Goal: Task Accomplishment & Management: Manage account settings

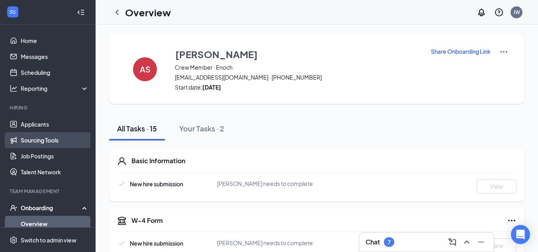
scroll to position [75, 0]
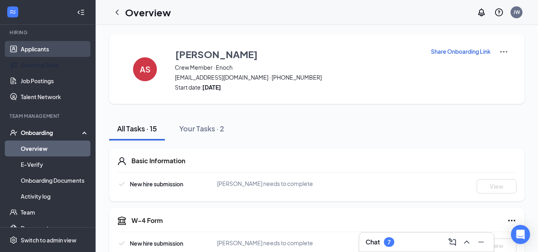
click at [39, 56] on link "Applicants" at bounding box center [55, 49] width 68 height 16
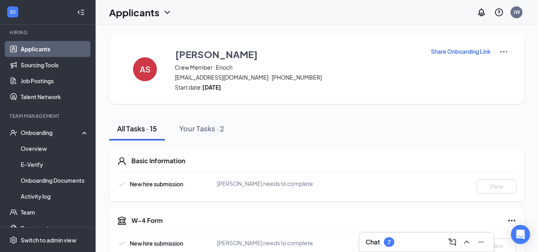
click at [39, 53] on link "Applicants" at bounding box center [55, 49] width 68 height 16
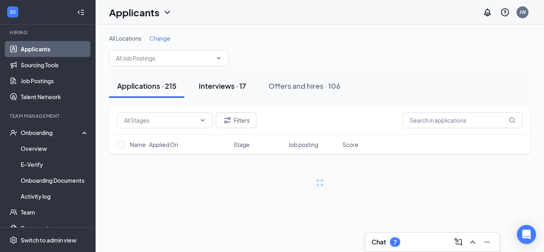
click at [235, 83] on div "Interviews · 17" at bounding box center [222, 86] width 47 height 10
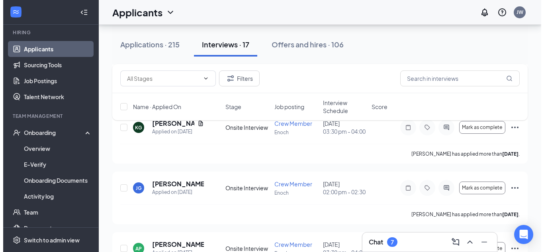
scroll to position [159, 0]
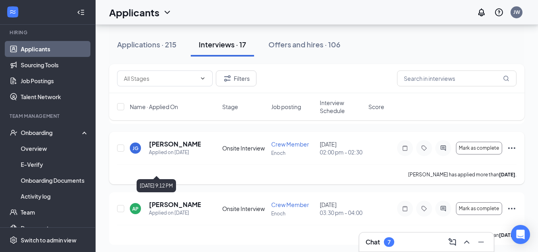
click at [184, 156] on div "Applied on [DATE]" at bounding box center [175, 152] width 52 height 8
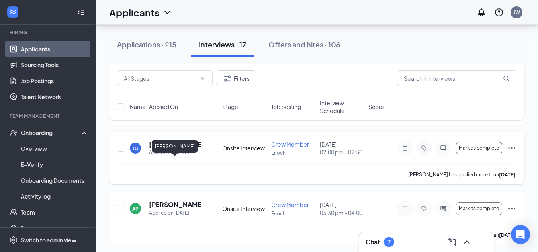
click at [184, 148] on h5 "[PERSON_NAME]" at bounding box center [175, 144] width 52 height 9
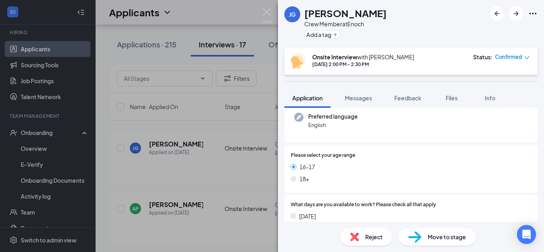
scroll to position [159, 0]
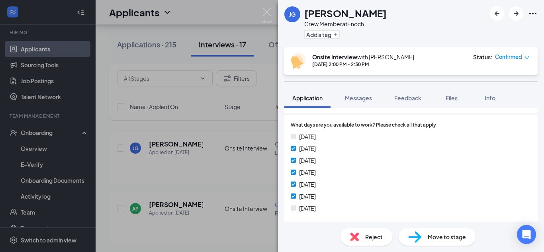
drag, startPoint x: 368, startPoint y: 171, endPoint x: 344, endPoint y: 157, distance: 28.5
click at [344, 157] on div "[DATE]" at bounding box center [410, 160] width 240 height 9
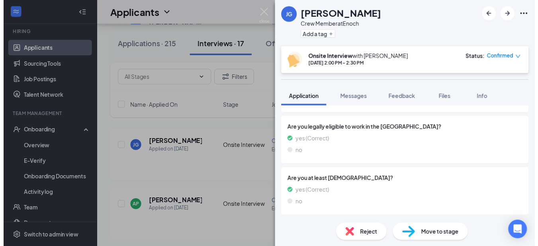
scroll to position [0, 0]
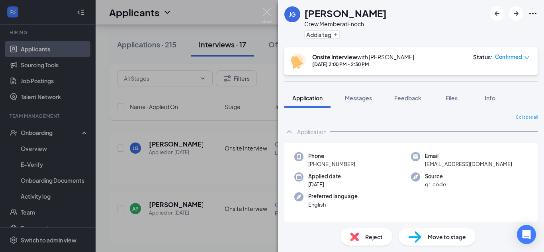
drag, startPoint x: 166, startPoint y: 175, endPoint x: 191, endPoint y: 141, distance: 42.7
click at [168, 173] on div "[PERSON_NAME] [PERSON_NAME] Crew Member at Enoch Add a tag Onsite Interview wit…" at bounding box center [272, 126] width 544 height 252
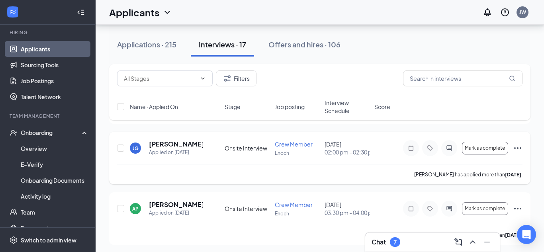
drag, startPoint x: 191, startPoint y: 141, endPoint x: 191, endPoint y: 146, distance: 5.2
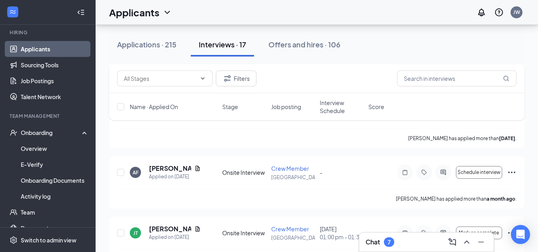
scroll to position [517, 0]
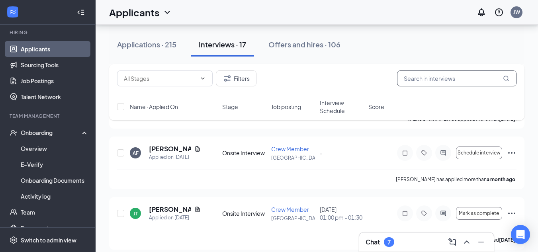
click at [440, 76] on input "text" at bounding box center [456, 78] width 119 height 16
type input "jack"
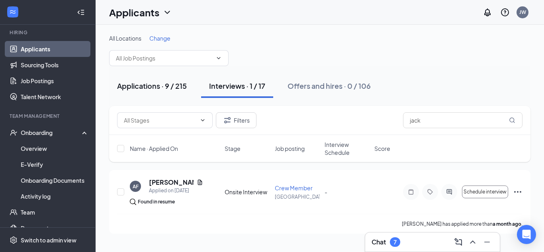
click at [165, 83] on div "Applications · 9 / 215" at bounding box center [152, 86] width 70 height 10
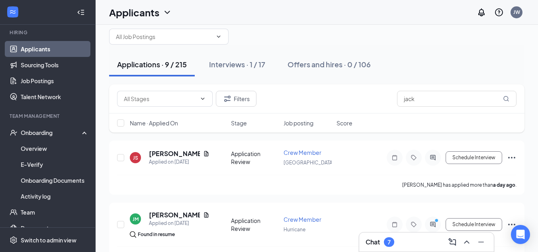
scroll to position [40, 0]
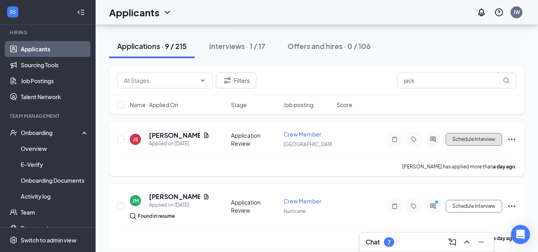
click at [469, 142] on button "Schedule Interview" at bounding box center [473, 139] width 56 height 13
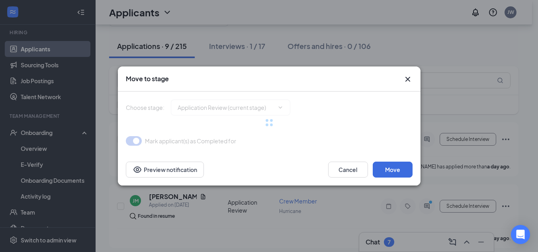
type input "Onsite Interview (next stage)"
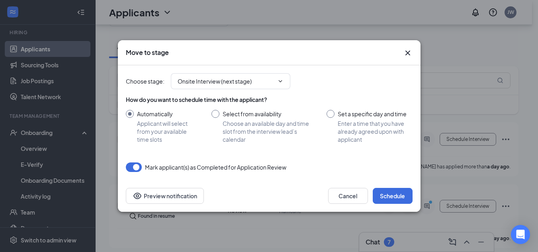
click at [330, 115] on input "Set a specific day and time Enter a time that you have already agreed upon with…" at bounding box center [369, 126] width 86 height 33
radio input "true"
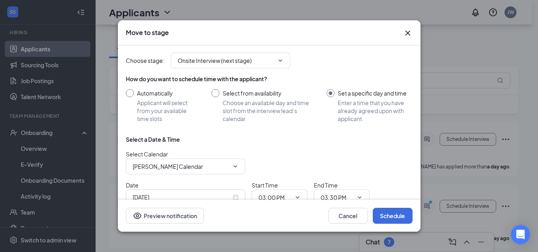
scroll to position [0, 0]
click at [129, 91] on input "Automatically Applicant will select from your available time slots" at bounding box center [161, 106] width 70 height 33
radio input "true"
radio input "false"
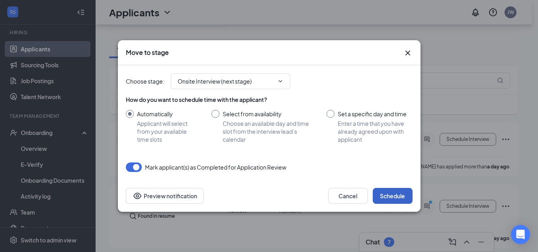
click at [383, 196] on button "Schedule" at bounding box center [392, 196] width 40 height 16
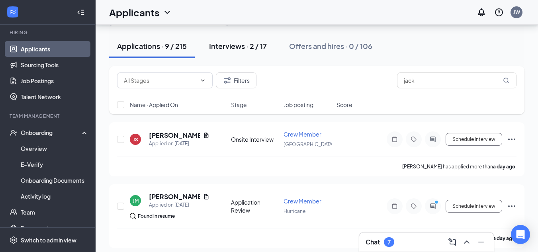
click at [240, 47] on div "Interviews · 2 / 17" at bounding box center [238, 46] width 58 height 10
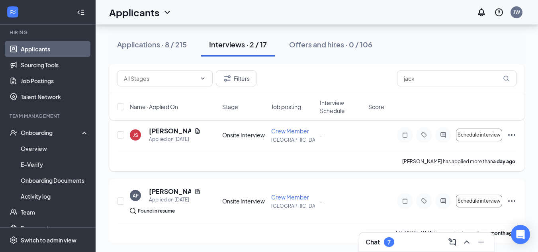
scroll to position [52, 0]
click at [284, 130] on span "Crew Member" at bounding box center [290, 130] width 38 height 7
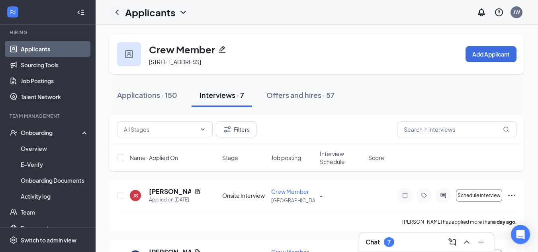
click at [119, 15] on icon "ChevronLeft" at bounding box center [117, 13] width 10 height 10
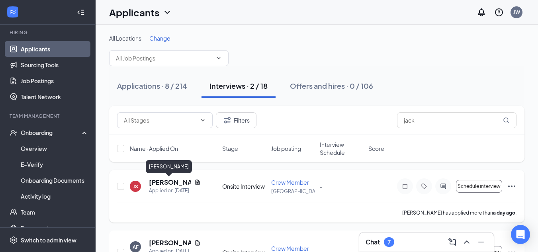
click at [175, 181] on h5 "[PERSON_NAME]" at bounding box center [170, 182] width 42 height 9
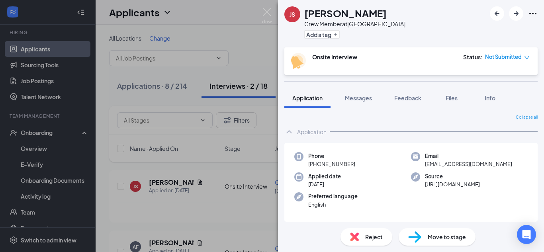
click at [520, 53] on span "Not Submitted" at bounding box center [503, 57] width 37 height 8
click at [504, 93] on span "Mark complete" at bounding box center [498, 93] width 40 height 9
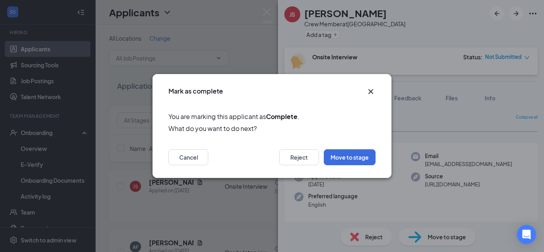
click at [369, 93] on icon "Cross" at bounding box center [370, 91] width 5 height 5
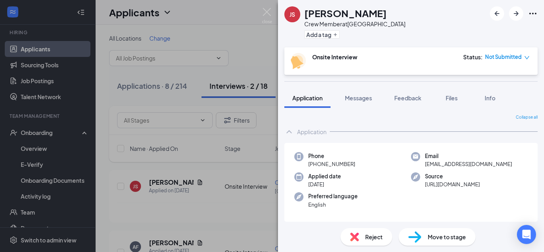
click at [243, 52] on div "[PERSON_NAME] [PERSON_NAME] Crew Member at [GEOGRAPHIC_DATA] Add a tag Onsite I…" at bounding box center [272, 126] width 544 height 252
